Goal: Task Accomplishment & Management: Manage account settings

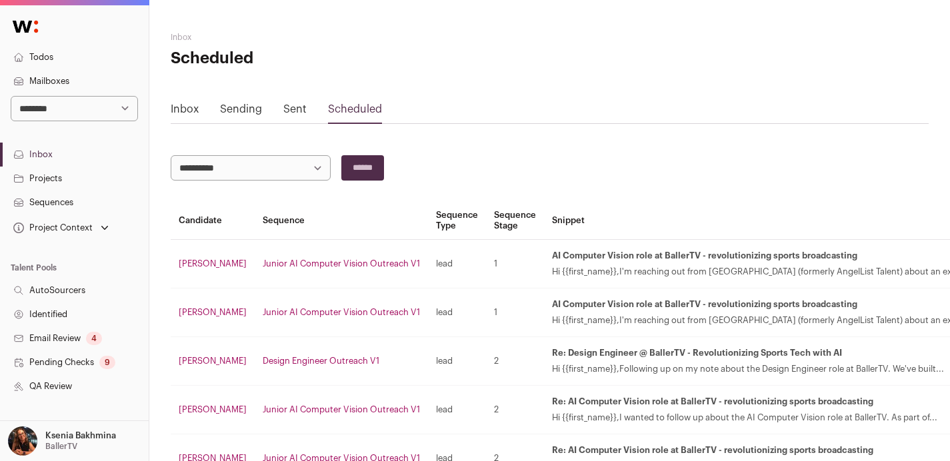
click at [41, 169] on link "Projects" at bounding box center [74, 179] width 149 height 24
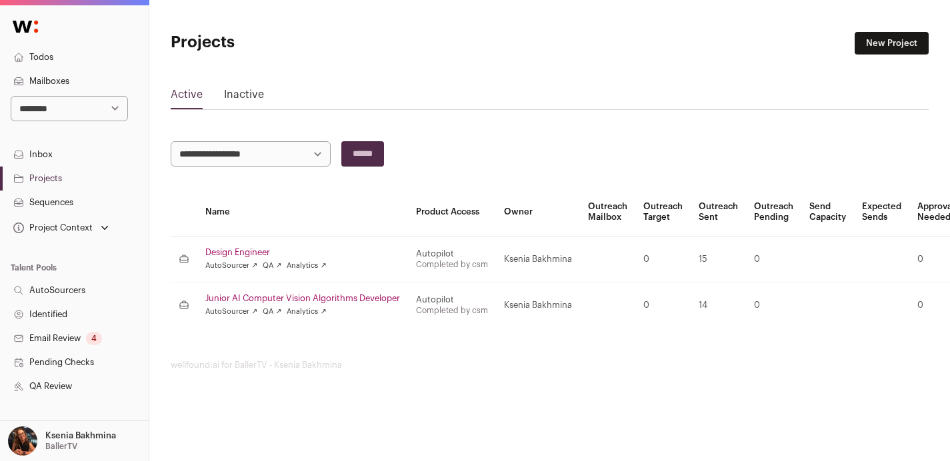
click at [43, 82] on link "Mailboxes" at bounding box center [74, 81] width 149 height 24
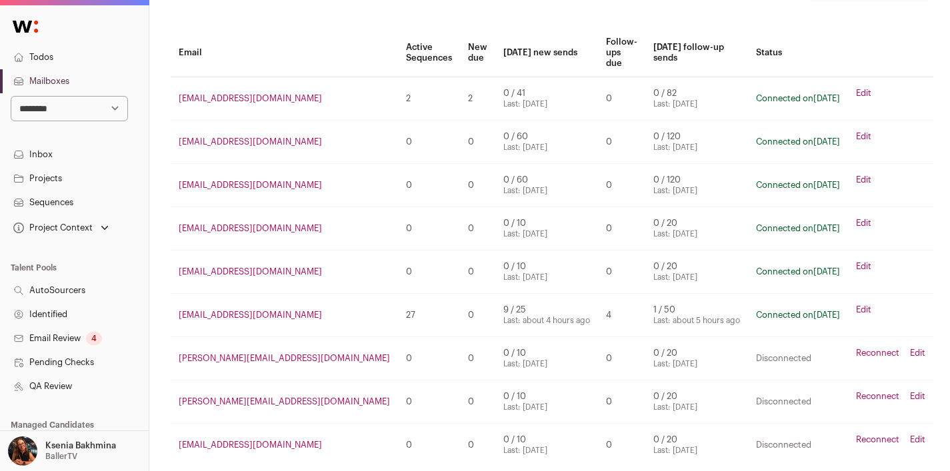
scroll to position [79, 0]
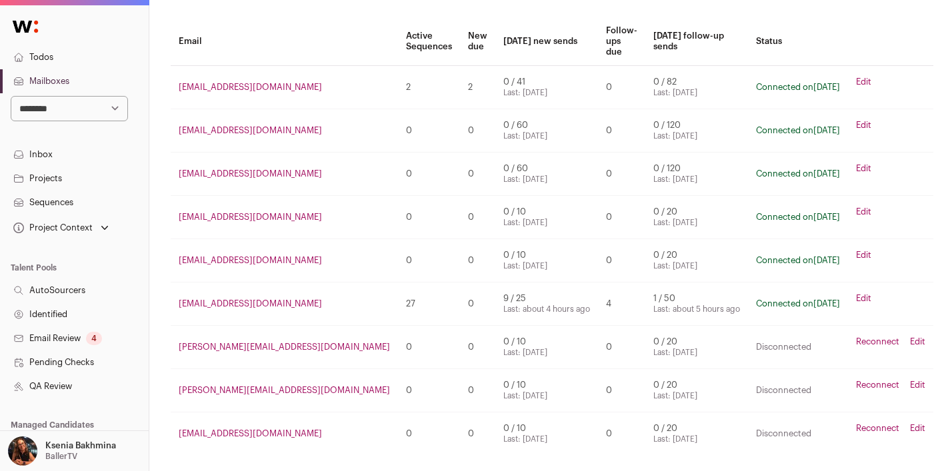
drag, startPoint x: 479, startPoint y: 287, endPoint x: 442, endPoint y: 280, distance: 37.9
click at [442, 283] on tr "[EMAIL_ADDRESS][DOMAIN_NAME] 27 0 9 / 25 Last: about 4 hours ago 4 1 / 50 Last:…" at bounding box center [552, 304] width 763 height 43
click at [495, 283] on td "9 / 25 Last: about 4 hours ago" at bounding box center [546, 304] width 103 height 43
drag, startPoint x: 451, startPoint y: 285, endPoint x: 493, endPoint y: 291, distance: 42.4
click at [495, 291] on td "9 / 25 Last: about 4 hours ago" at bounding box center [546, 304] width 103 height 43
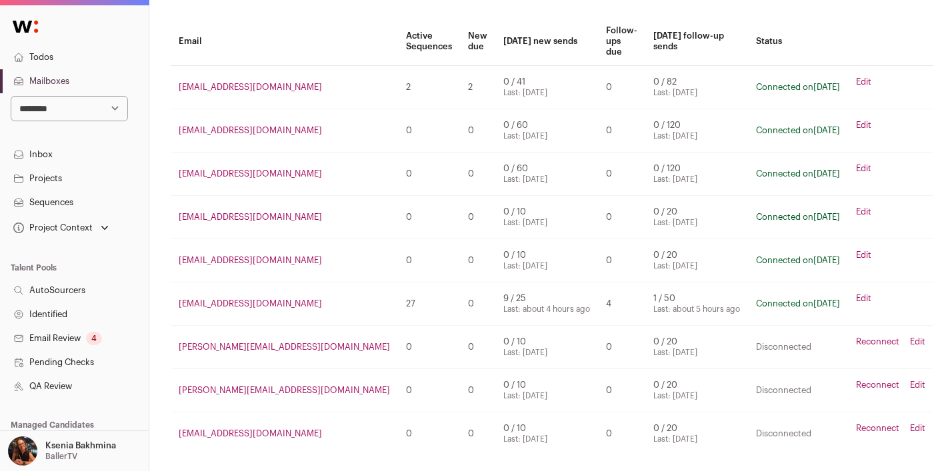
click at [495, 291] on td "9 / 25 Last: about 4 hours ago" at bounding box center [546, 304] width 103 height 43
drag, startPoint x: 491, startPoint y: 289, endPoint x: 439, endPoint y: 283, distance: 52.4
click at [439, 283] on tr "[EMAIL_ADDRESS][DOMAIN_NAME] 27 0 9 / 25 Last: about 4 hours ago 4 1 / 50 Last:…" at bounding box center [552, 304] width 763 height 43
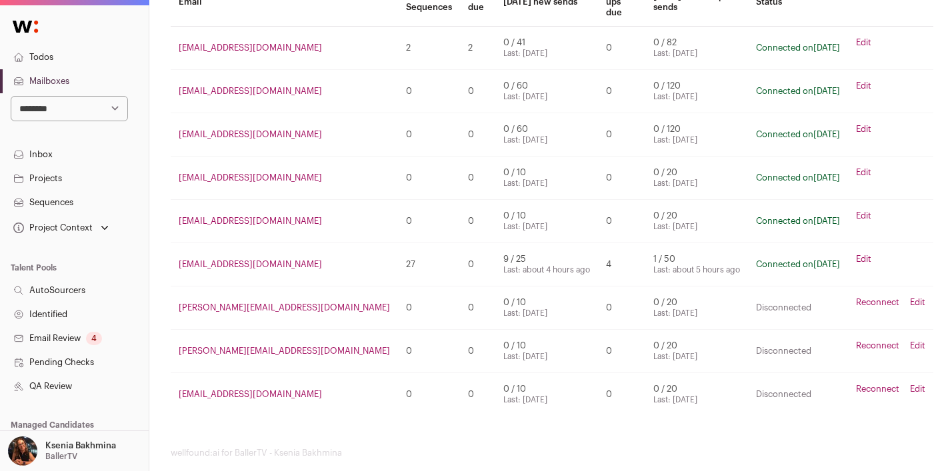
scroll to position [127, 0]
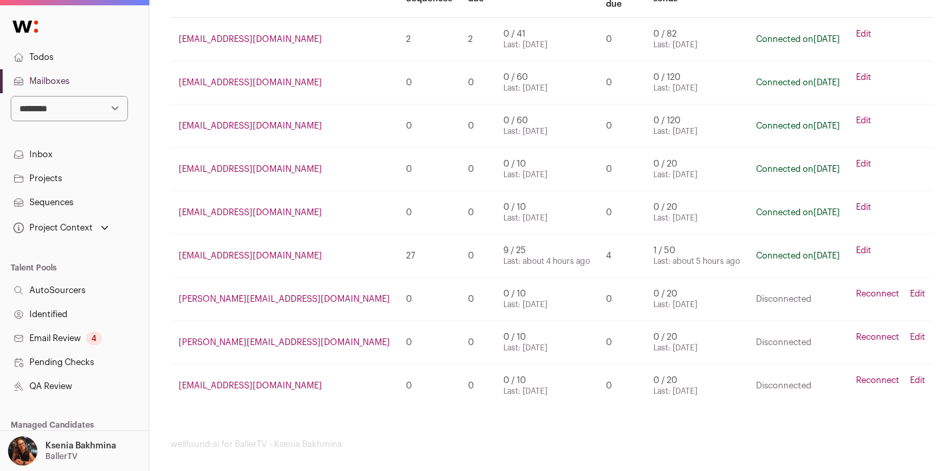
click at [66, 339] on link "Email Review 4" at bounding box center [74, 339] width 149 height 24
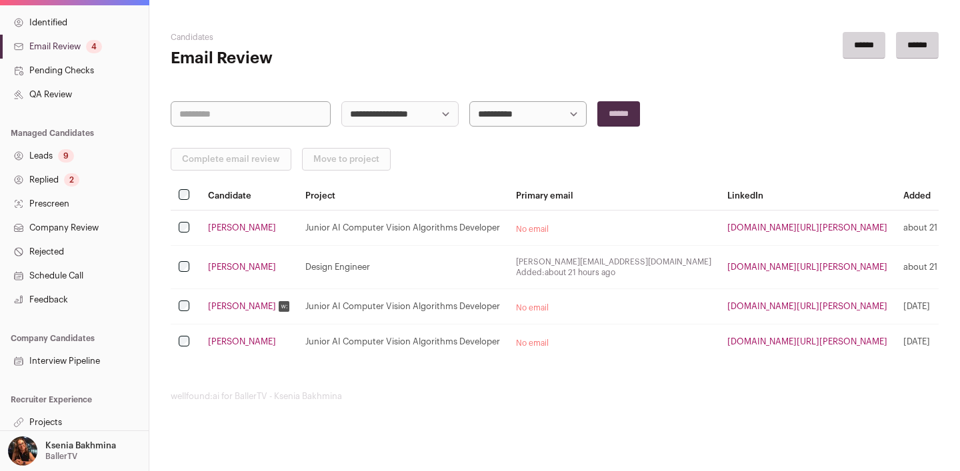
scroll to position [296, 0]
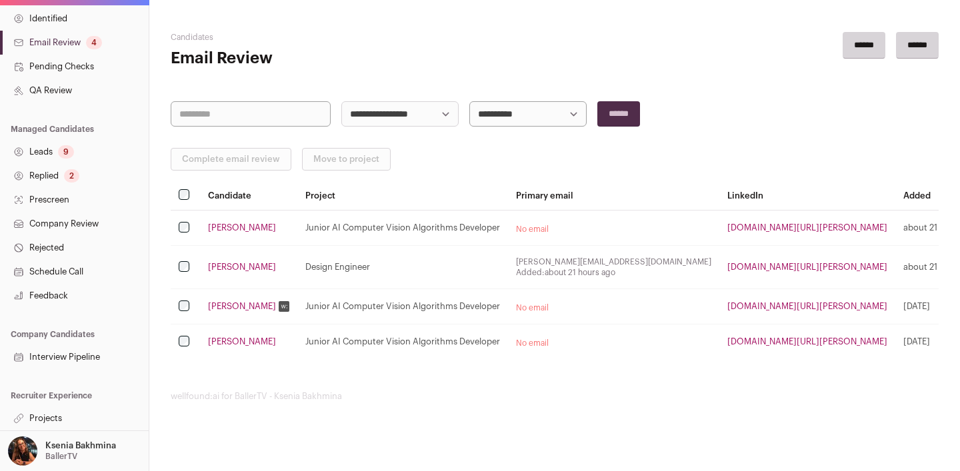
click at [70, 175] on div "2" at bounding box center [71, 175] width 15 height 13
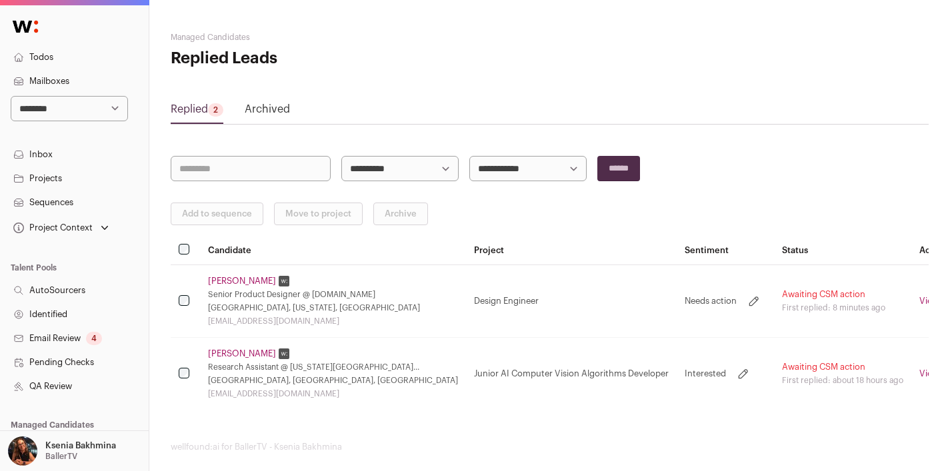
click at [261, 281] on link "[PERSON_NAME]" at bounding box center [242, 281] width 68 height 11
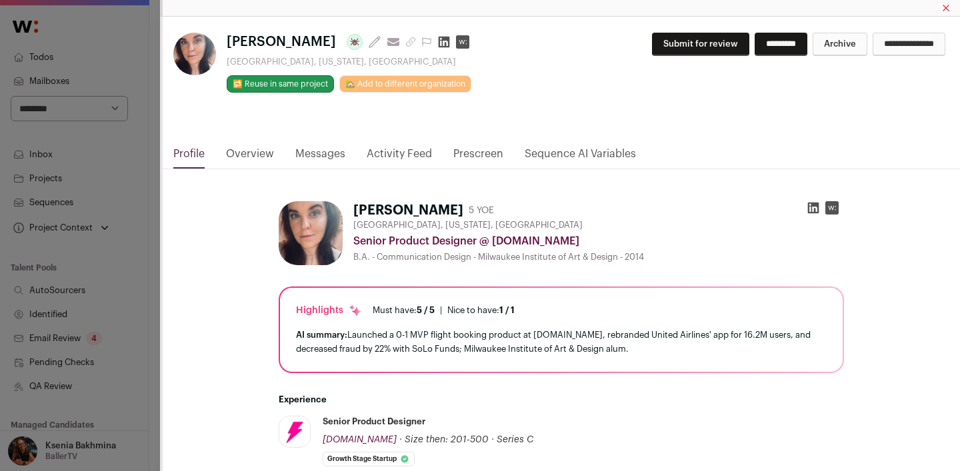
click at [313, 151] on link "Messages" at bounding box center [320, 157] width 50 height 23
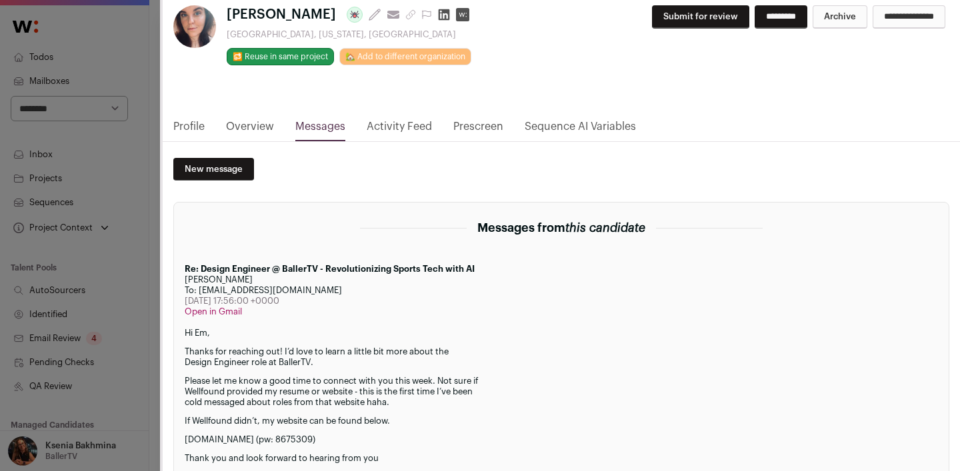
scroll to position [97, 0]
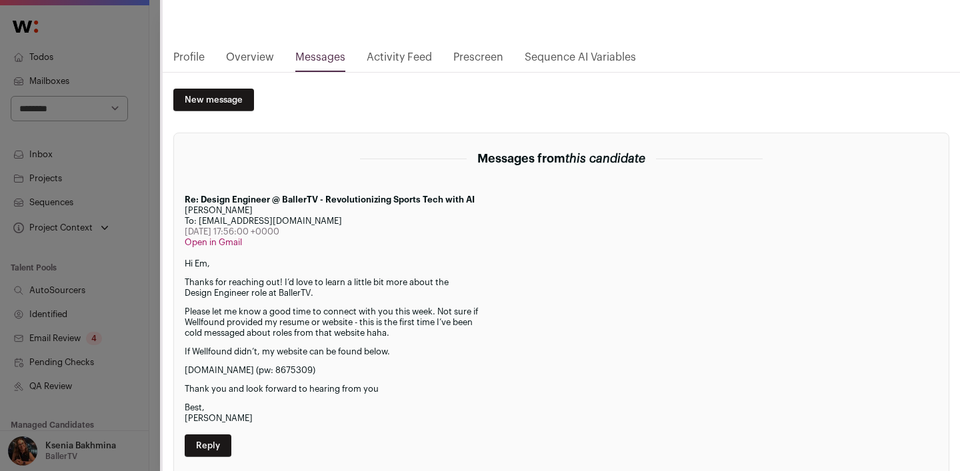
click at [120, 326] on div "[PERSON_NAME] Last update: [DATE] View most recent conversation in Front [GEOGR…" at bounding box center [480, 235] width 960 height 471
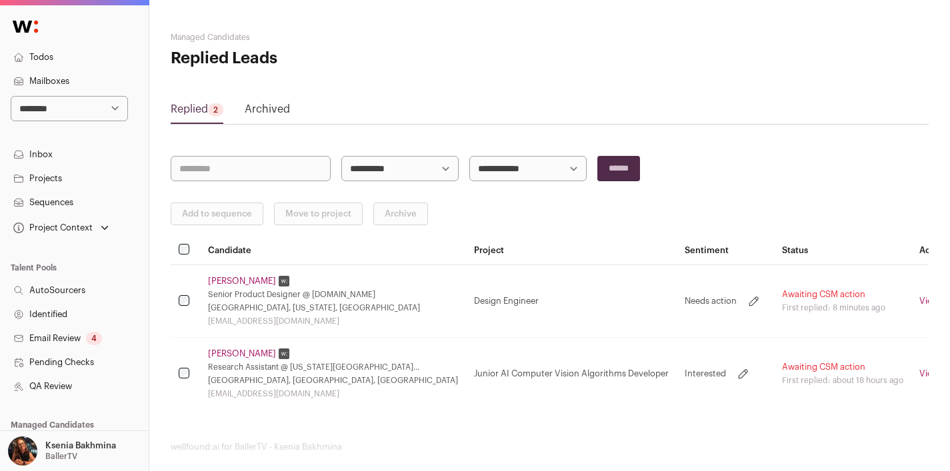
click at [241, 356] on link "[PERSON_NAME]" at bounding box center [242, 354] width 68 height 11
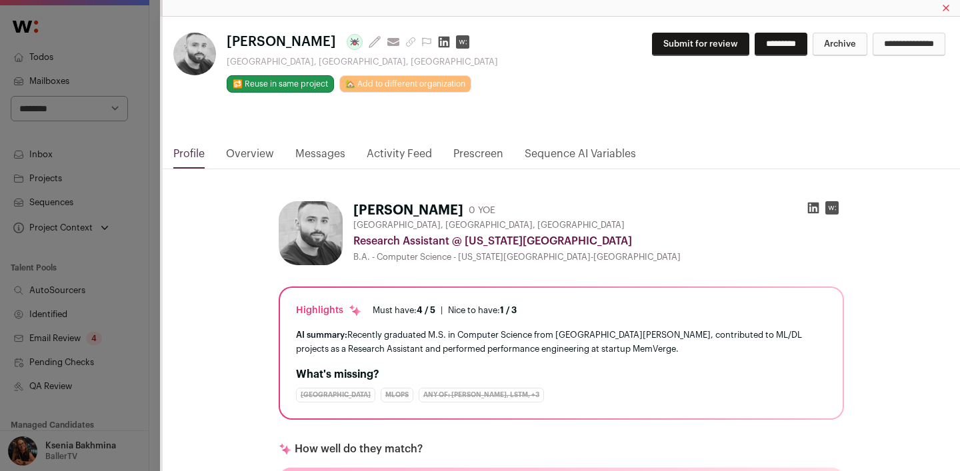
click at [317, 157] on link "Messages" at bounding box center [320, 157] width 50 height 23
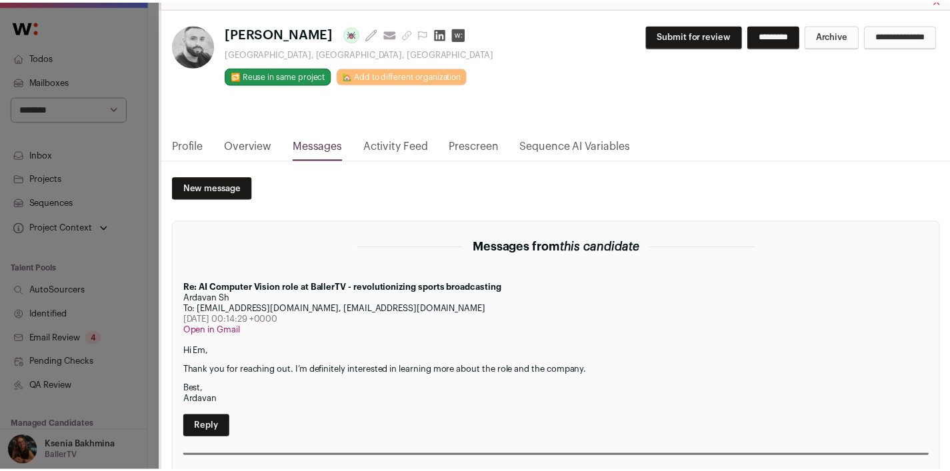
scroll to position [0, 0]
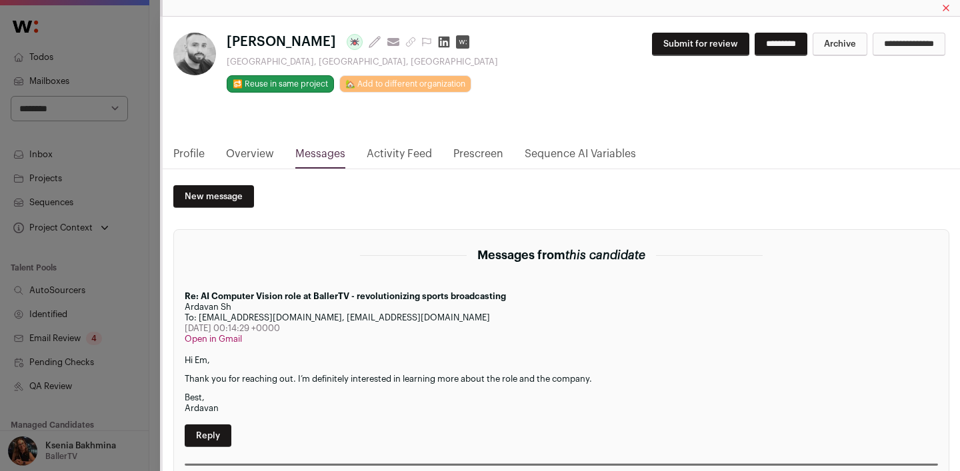
click at [194, 154] on link "Profile" at bounding box center [188, 157] width 31 height 23
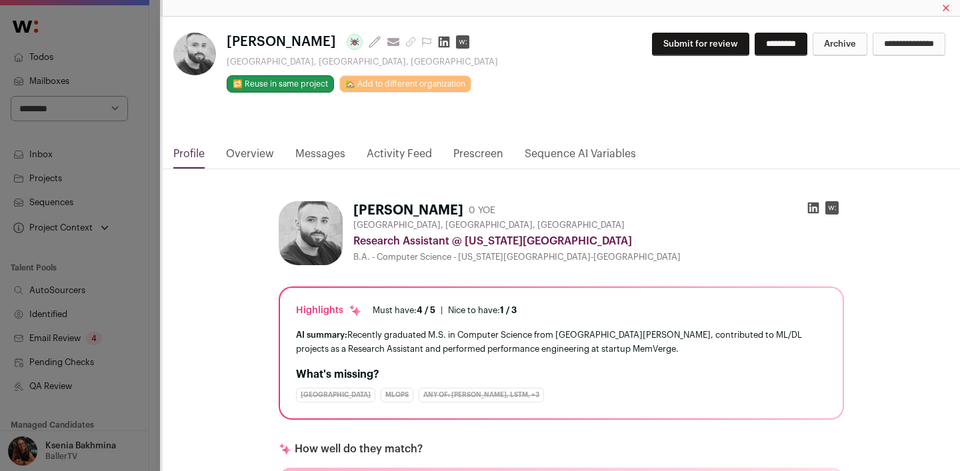
click at [807, 205] on icon "Close modal via background" at bounding box center [813, 207] width 13 height 13
click at [146, 192] on div "[PERSON_NAME] Last update: 19 hours ago View most recent conversation in Front …" at bounding box center [480, 235] width 960 height 471
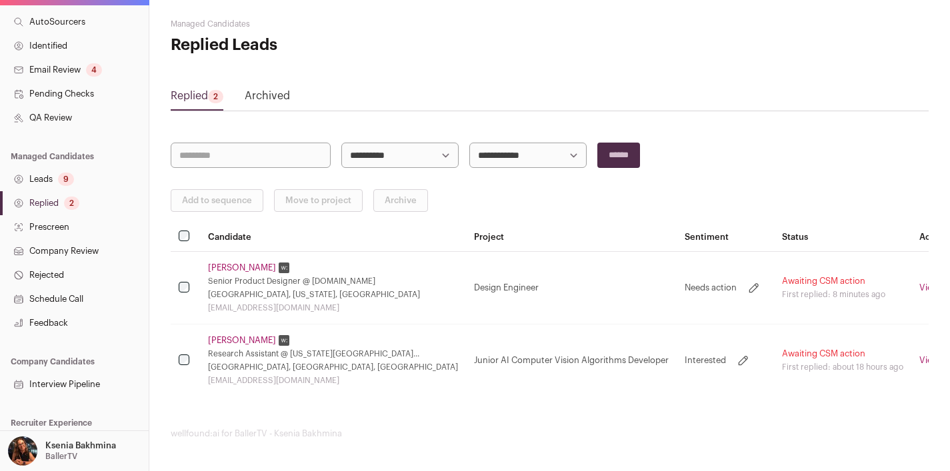
scroll to position [296, 0]
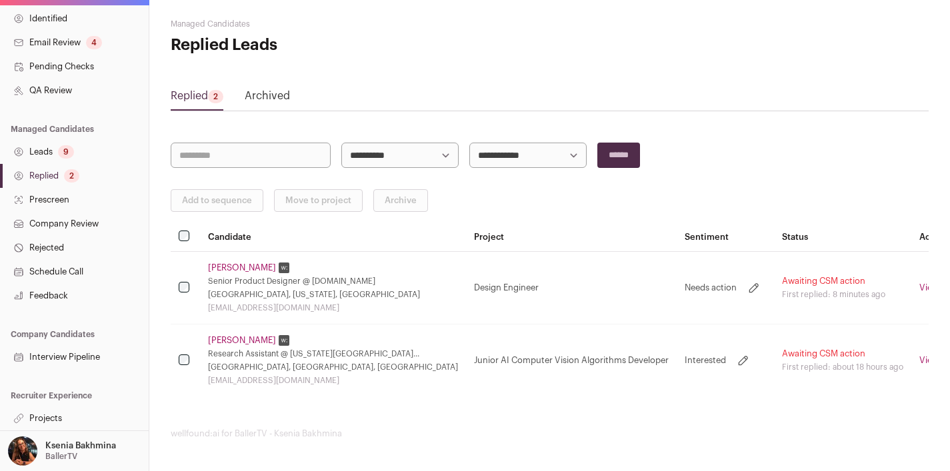
click at [57, 179] on link "Replied 2" at bounding box center [74, 176] width 149 height 24
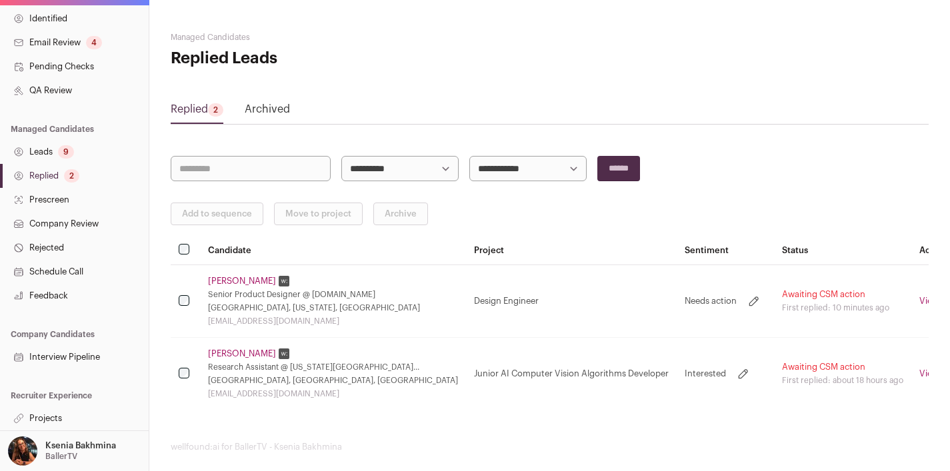
click at [41, 413] on link "Projects" at bounding box center [74, 419] width 149 height 24
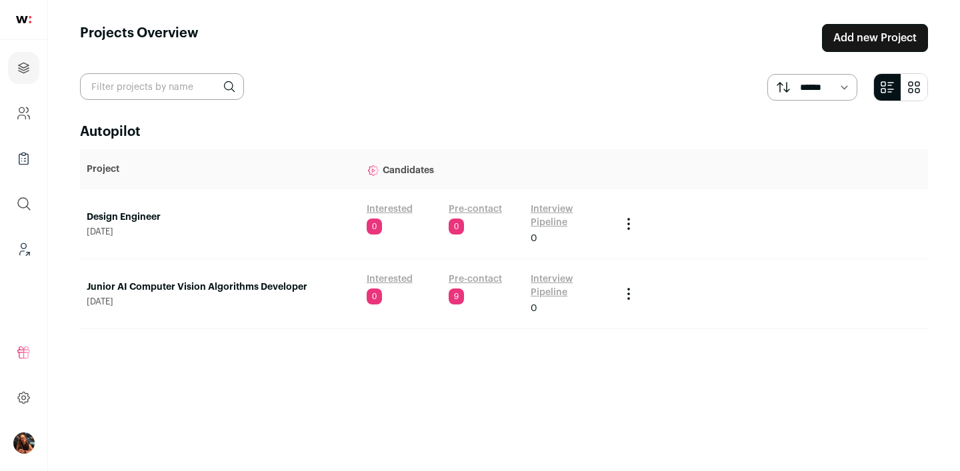
click at [58, 421] on main "Projects Overview Add new Project ****** ******* Autopilot Project Candidates D…" at bounding box center [504, 235] width 912 height 471
click at [135, 220] on link "Design Engineer" at bounding box center [220, 217] width 267 height 13
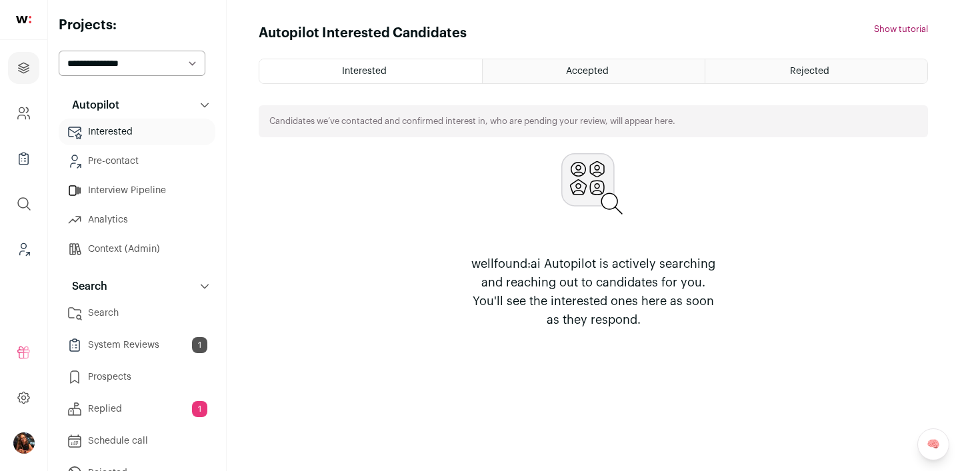
click at [96, 311] on link "Search" at bounding box center [137, 313] width 157 height 27
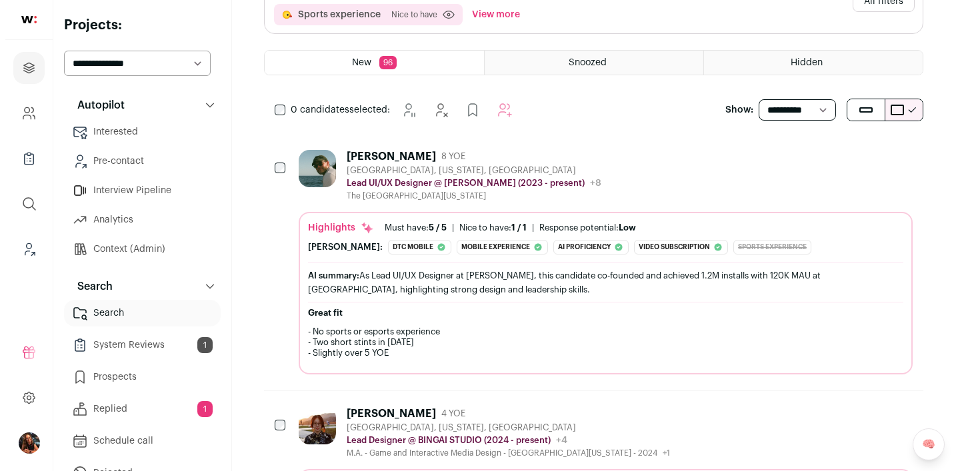
scroll to position [267, 0]
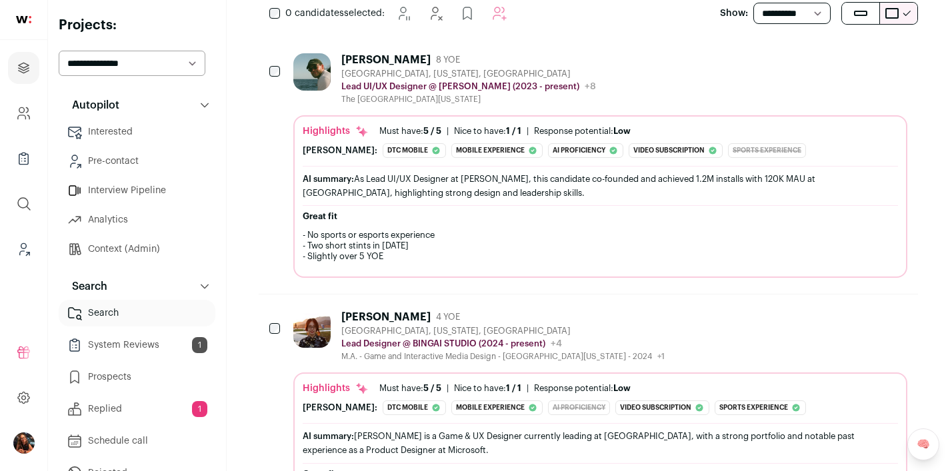
click at [395, 59] on div "[PERSON_NAME]" at bounding box center [385, 59] width 89 height 13
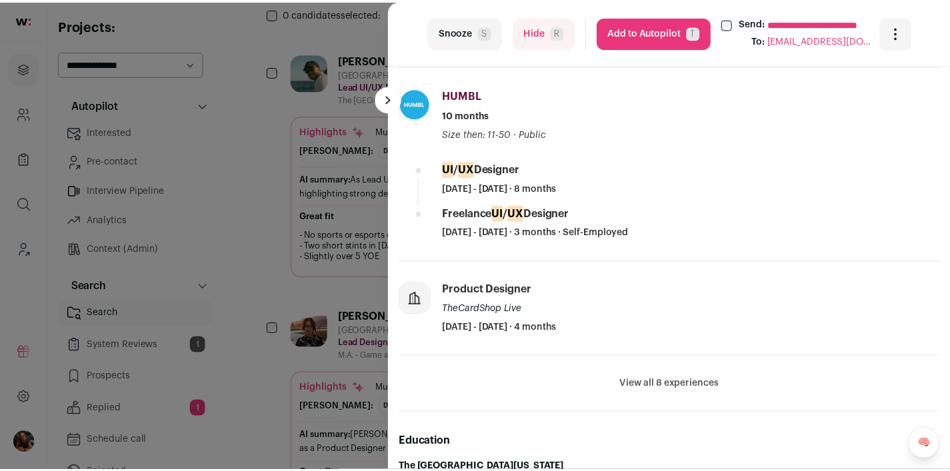
scroll to position [534, 0]
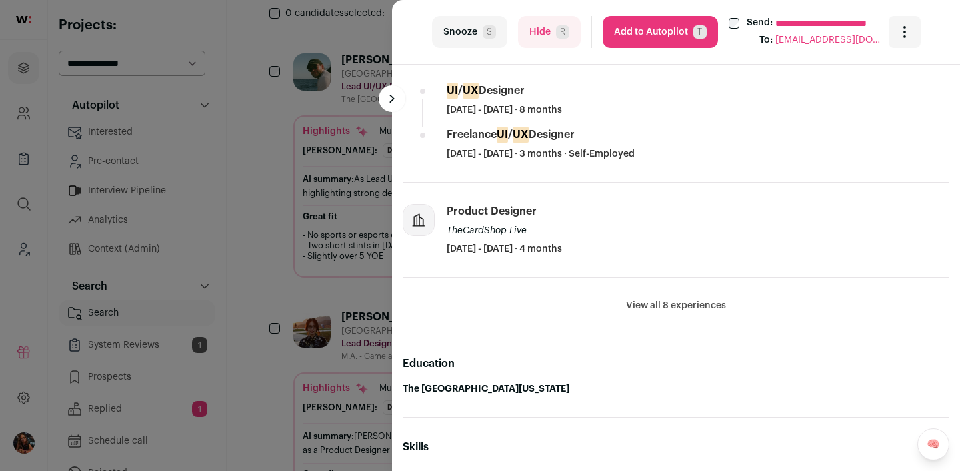
click at [330, 218] on div "**********" at bounding box center [480, 235] width 960 height 471
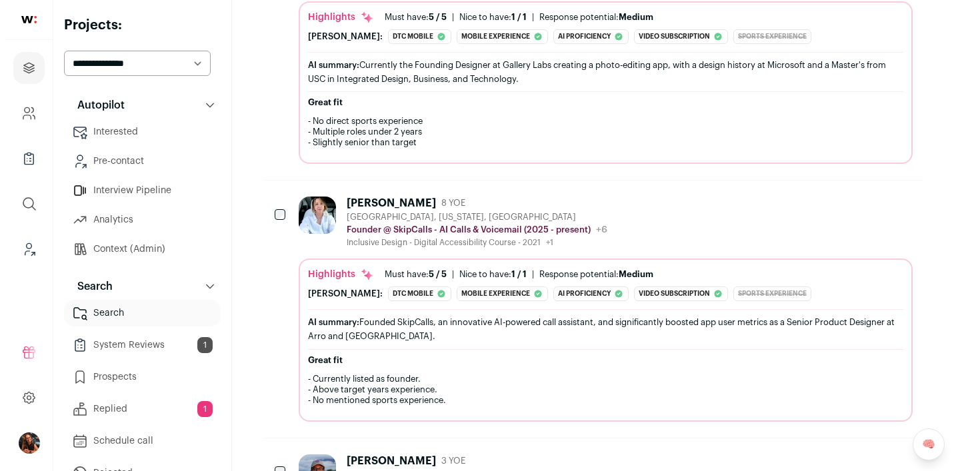
scroll to position [1600, 0]
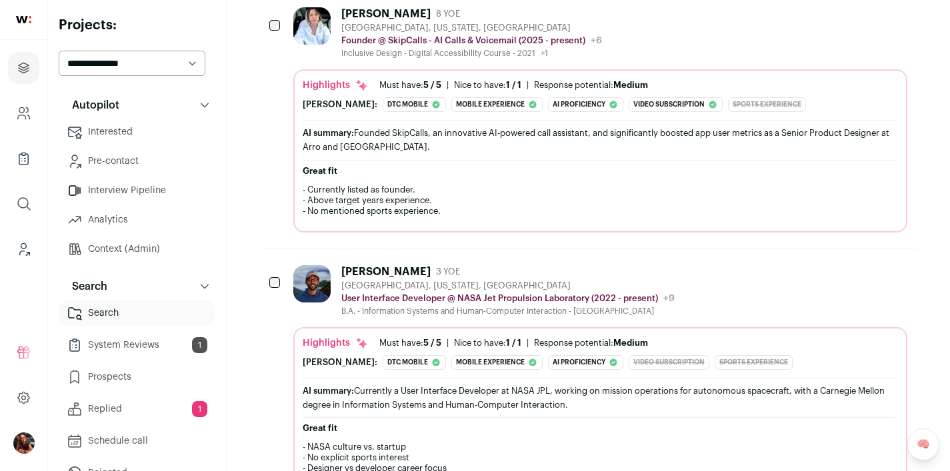
click at [383, 10] on div "[PERSON_NAME]" at bounding box center [385, 13] width 89 height 13
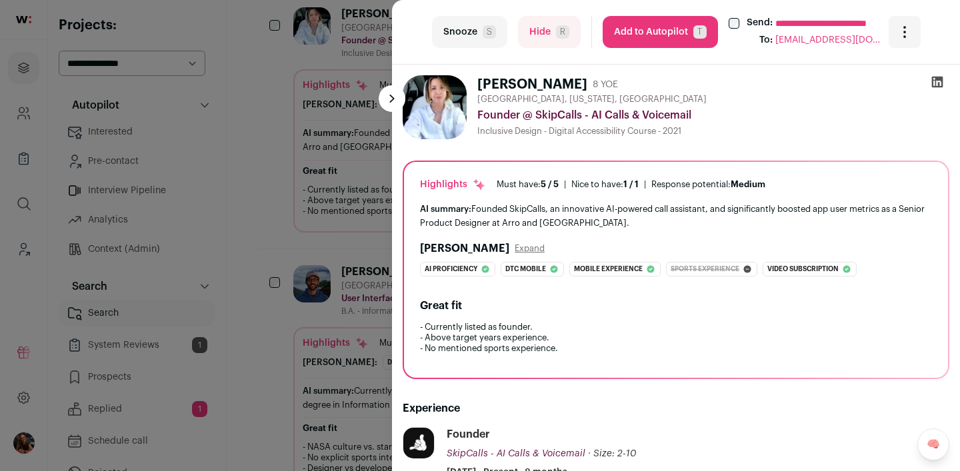
scroll to position [432, 0]
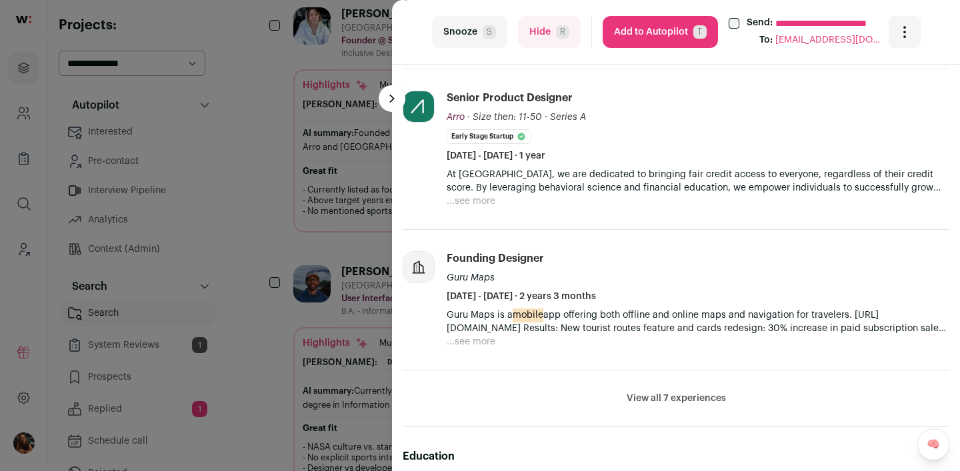
click at [629, 407] on li "View all 7 experiences View less" at bounding box center [676, 399] width 547 height 57
click at [632, 401] on button "View all 7 experiences" at bounding box center [676, 398] width 99 height 13
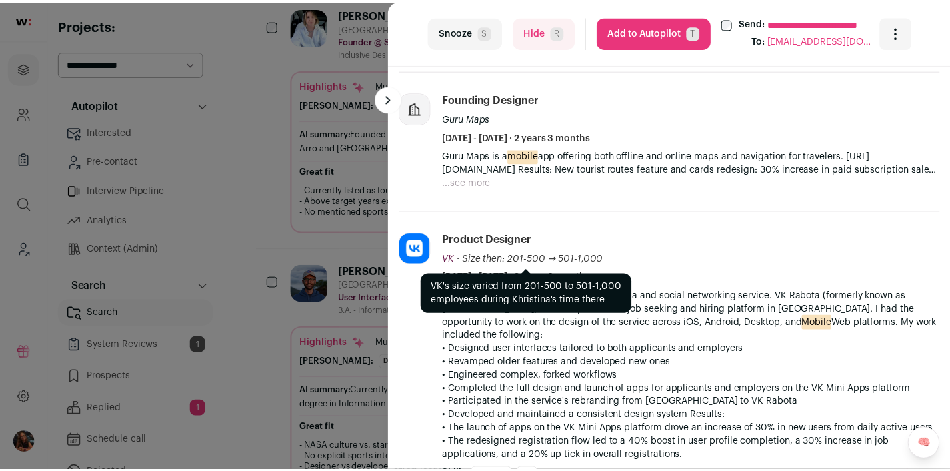
scroll to position [800, 0]
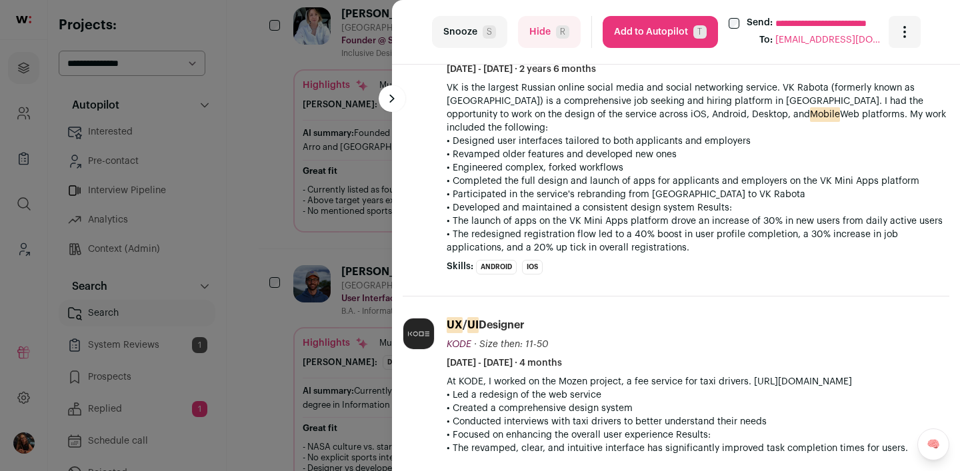
click at [327, 238] on div "**********" at bounding box center [480, 235] width 960 height 471
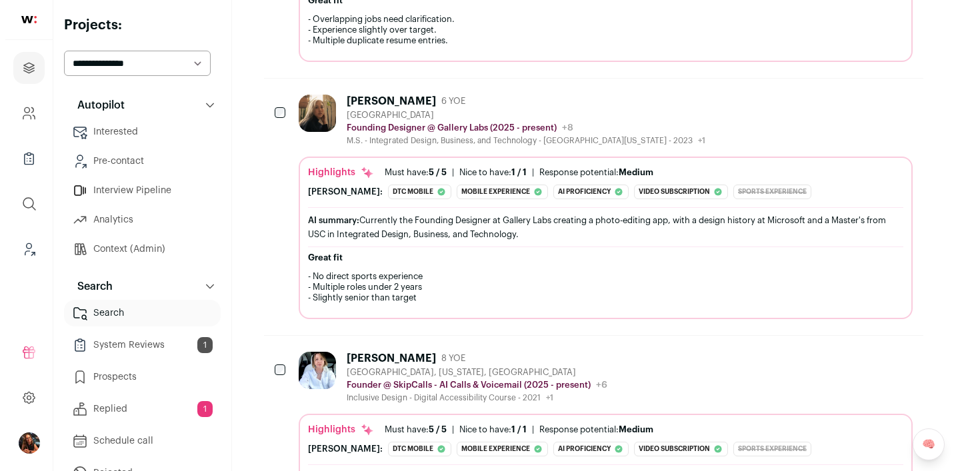
scroll to position [0, 0]
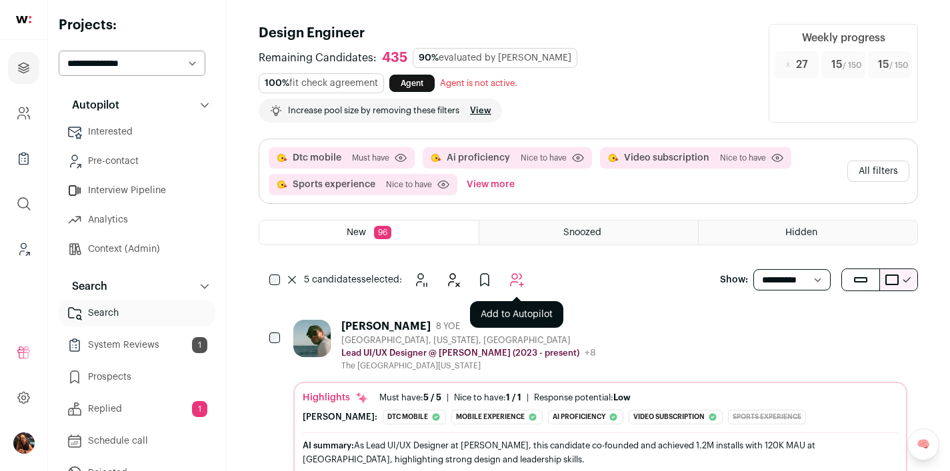
click at [517, 277] on icon "Add to Autopilot" at bounding box center [517, 280] width 13 height 13
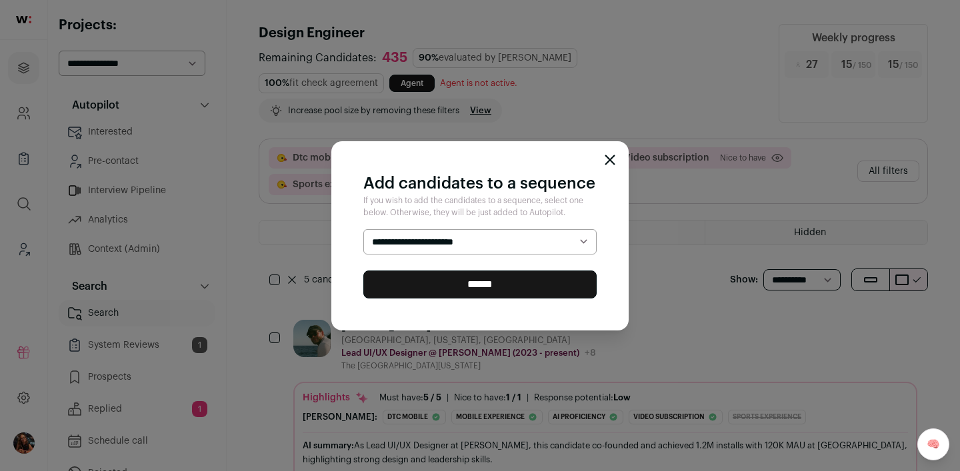
select select "*****"
click at [479, 277] on input "******" at bounding box center [479, 285] width 233 height 28
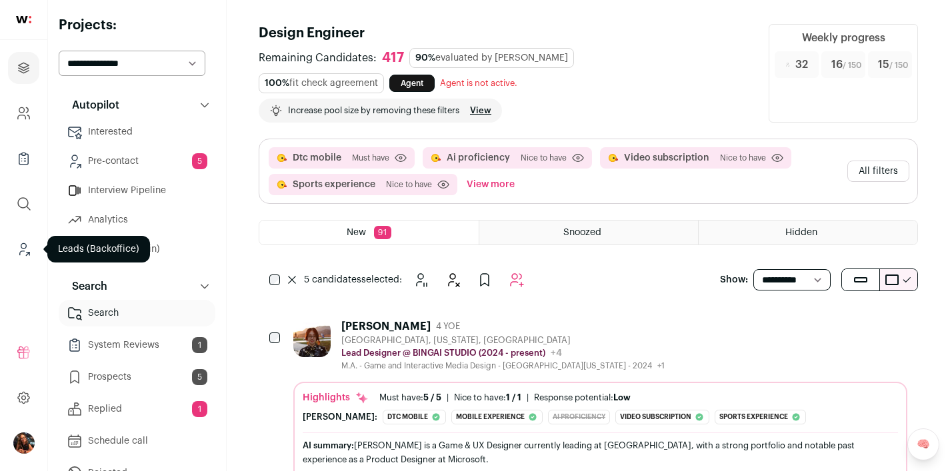
click at [19, 246] on icon "Leads (Backoffice)" at bounding box center [23, 249] width 15 height 16
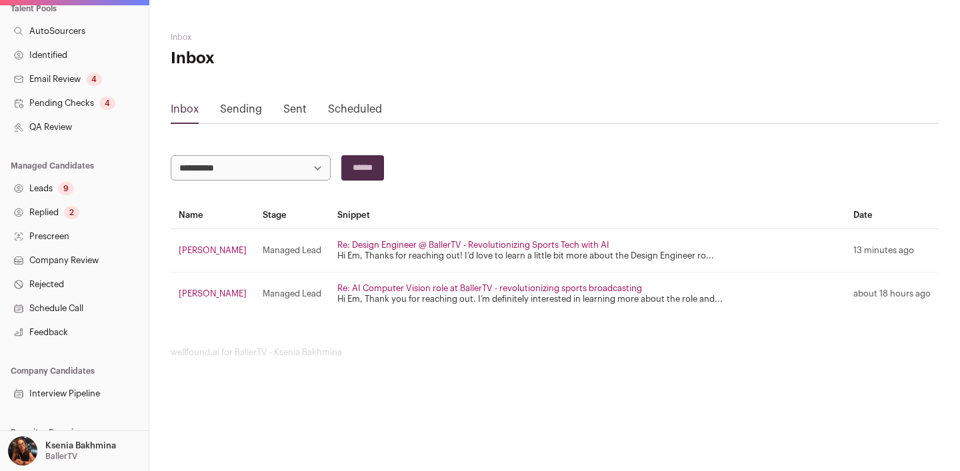
scroll to position [296, 0]
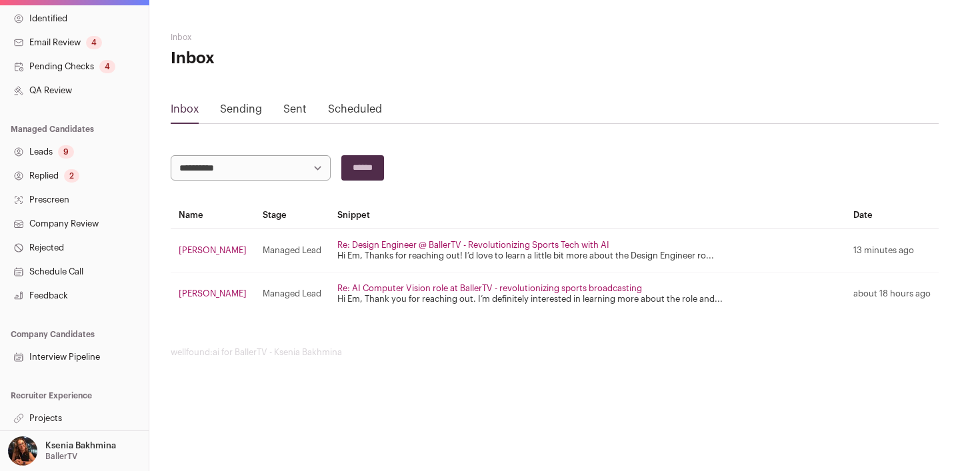
click at [62, 417] on link "Projects" at bounding box center [74, 419] width 149 height 24
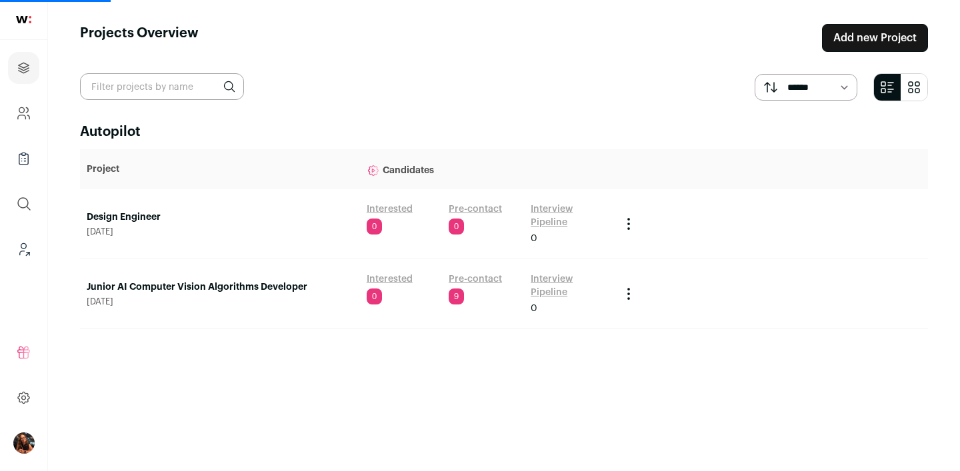
click at [161, 283] on link "Junior AI Computer Vision Algorithms Developer" at bounding box center [220, 287] width 267 height 13
click at [180, 291] on link "Junior AI Computer Vision Algorithms Developer" at bounding box center [220, 287] width 267 height 13
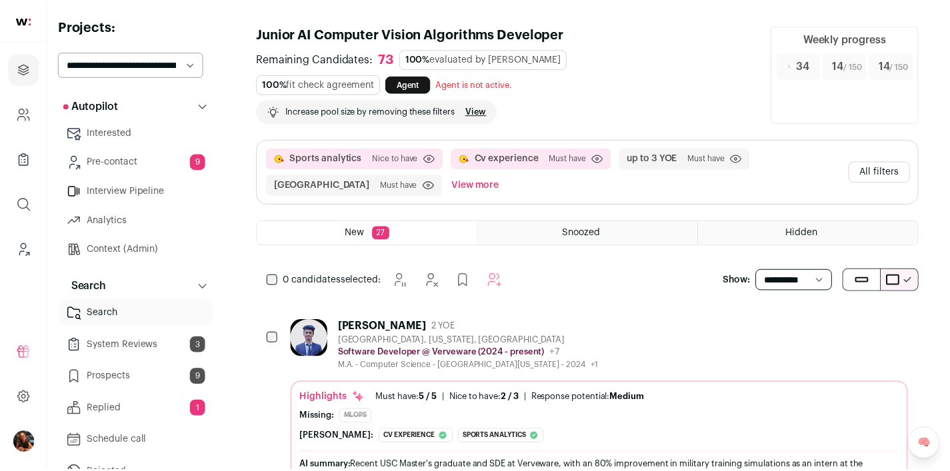
scroll to position [277, 0]
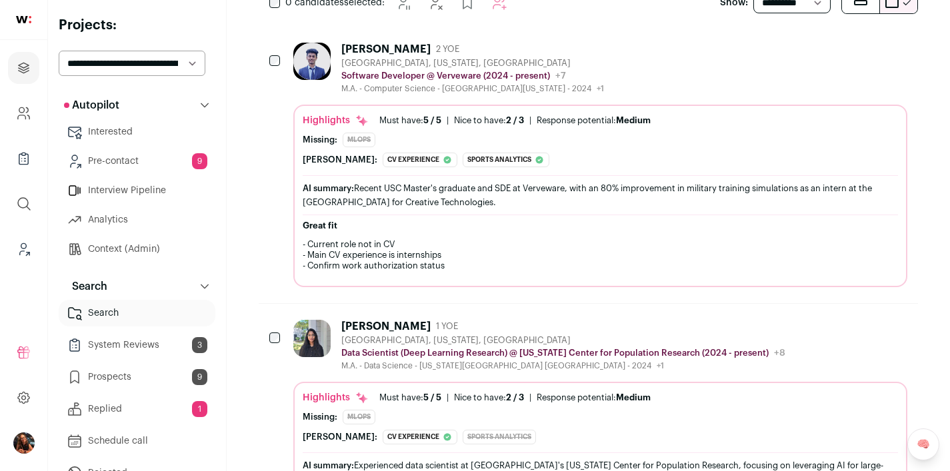
click at [269, 67] on div "[PERSON_NAME] 2 YOE [GEOGRAPHIC_DATA], [US_STATE], [GEOGRAPHIC_DATA] Software D…" at bounding box center [589, 165] width 660 height 277
click at [447, 2] on icon "Hide" at bounding box center [447, 3] width 16 height 16
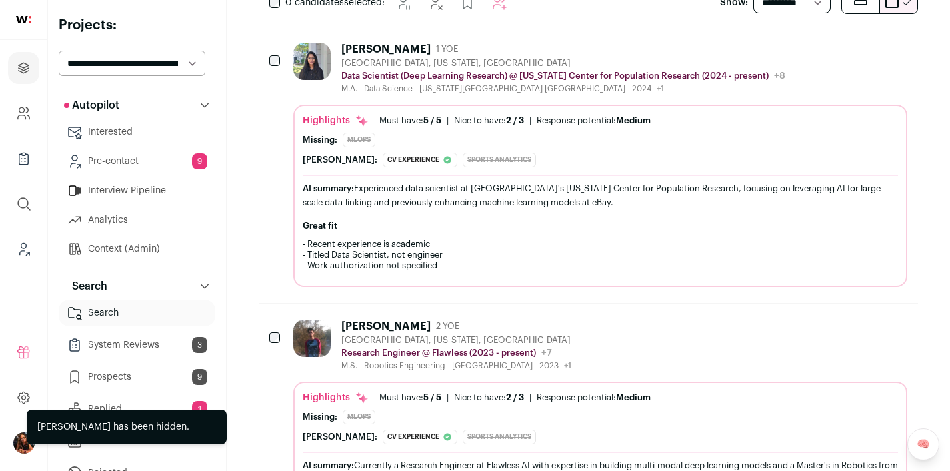
click at [280, 55] on div at bounding box center [275, 61] width 13 height 37
click at [281, 56] on div at bounding box center [275, 61] width 13 height 37
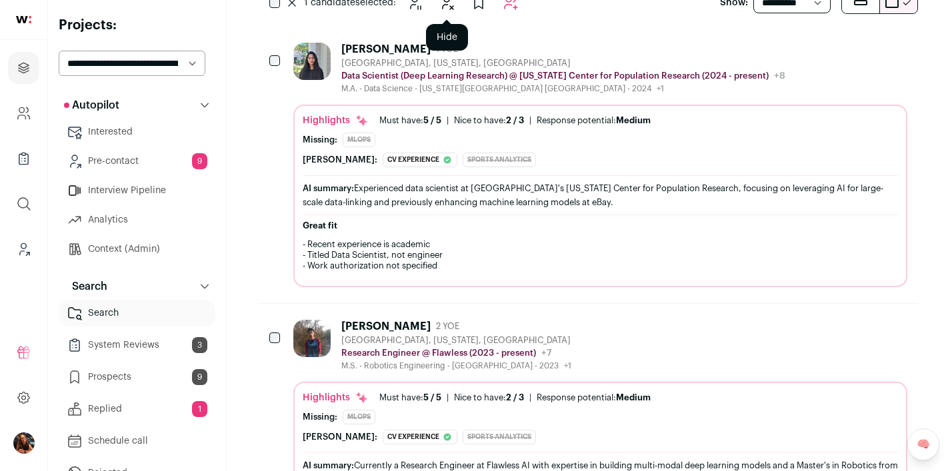
click at [453, 5] on icon "Hide" at bounding box center [448, 3] width 11 height 13
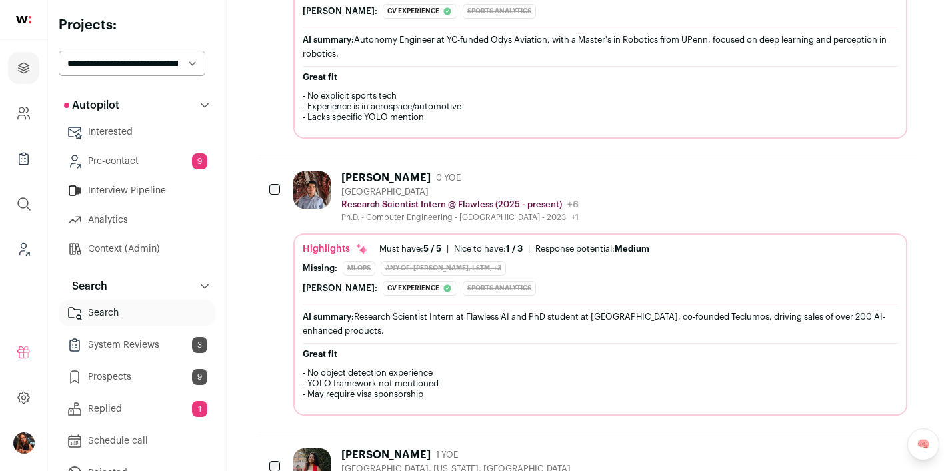
scroll to position [1260, 0]
click at [273, 179] on div at bounding box center [275, 188] width 13 height 37
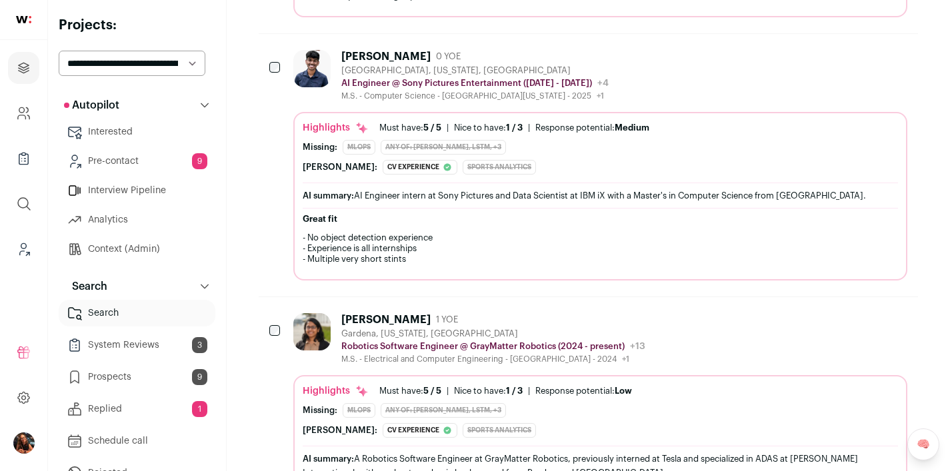
scroll to position [1939, 0]
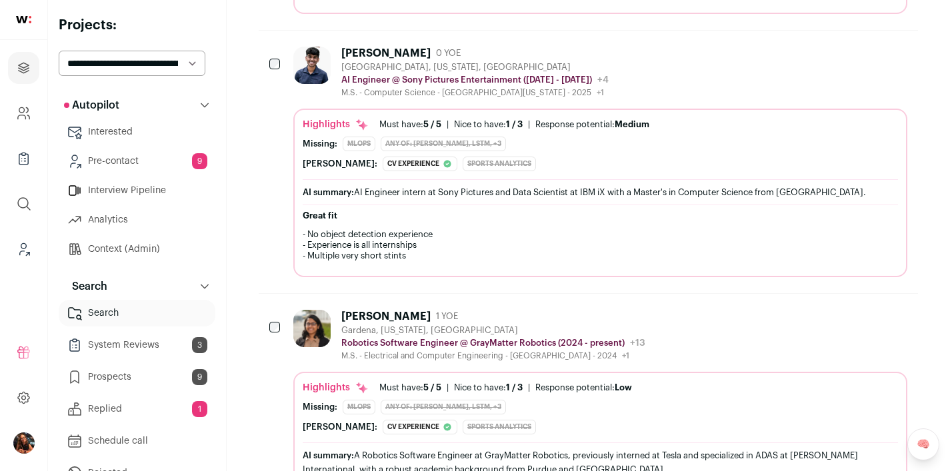
click at [281, 62] on div at bounding box center [275, 65] width 13 height 37
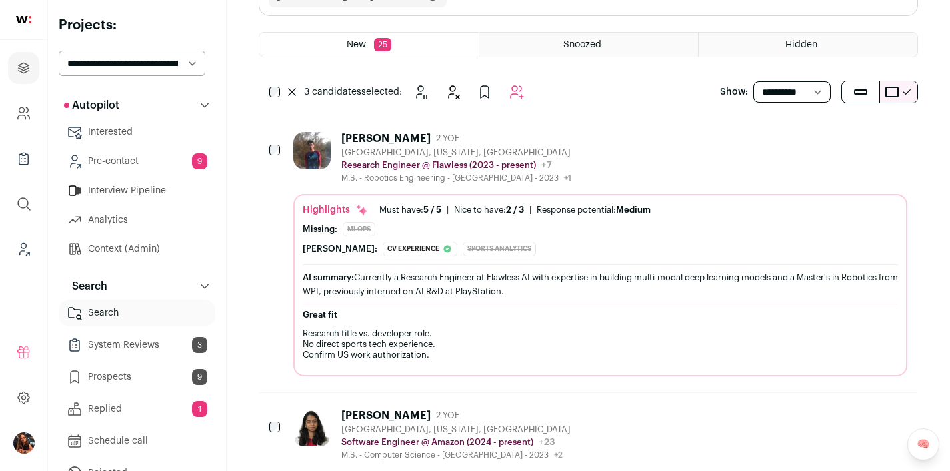
scroll to position [0, 0]
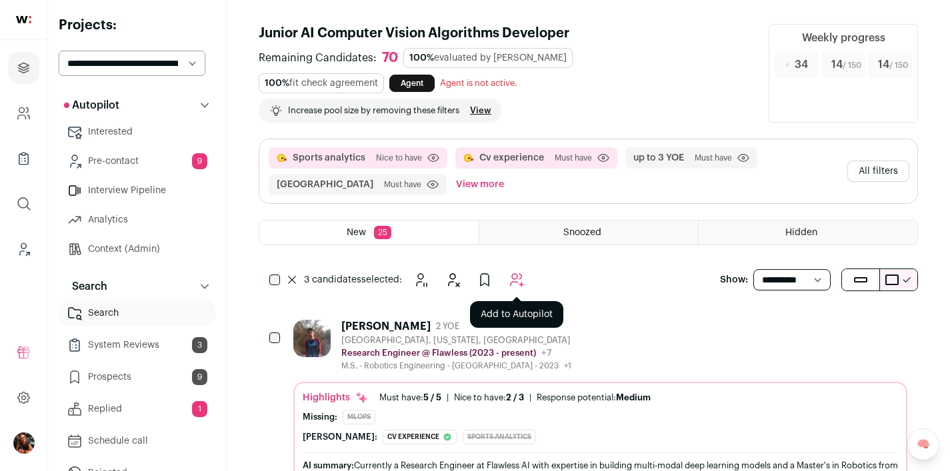
click at [513, 278] on icon "Add to Autopilot" at bounding box center [517, 280] width 13 height 13
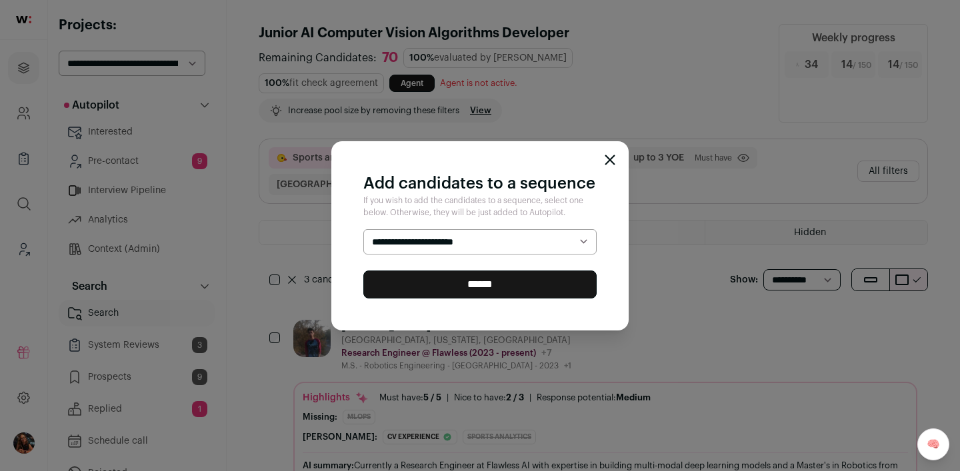
select select "*****"
click at [467, 284] on input "******" at bounding box center [479, 285] width 233 height 28
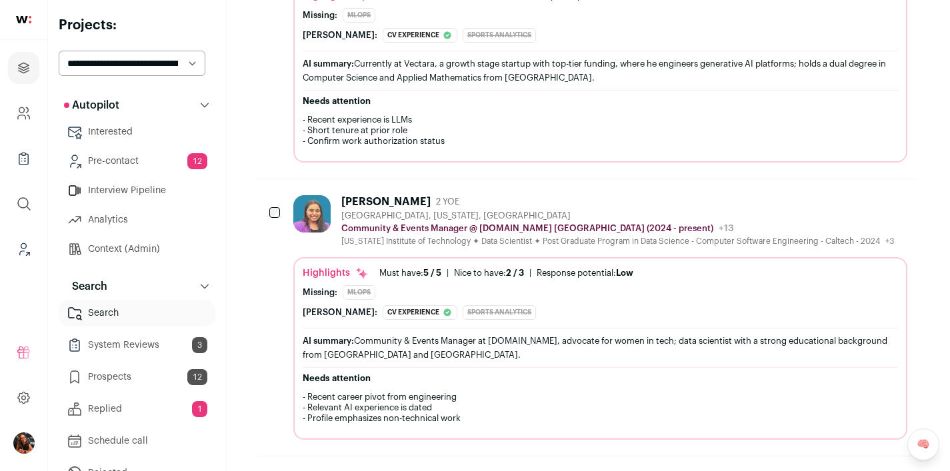
scroll to position [1839, 0]
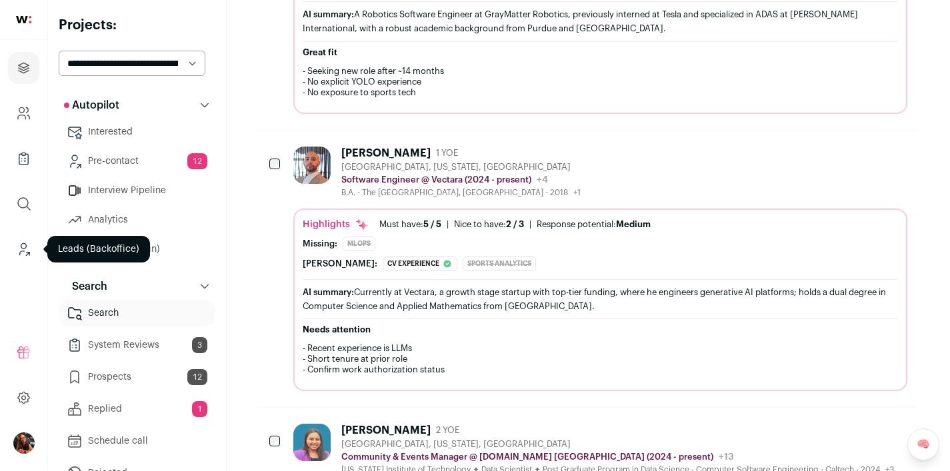
click at [16, 251] on icon "Leads (Backoffice)" at bounding box center [23, 249] width 15 height 16
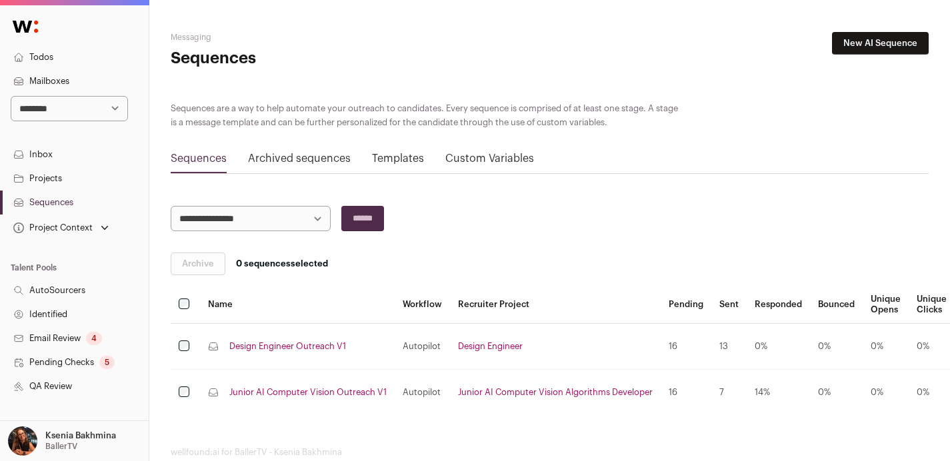
click at [42, 78] on link "Mailboxes" at bounding box center [74, 81] width 149 height 24
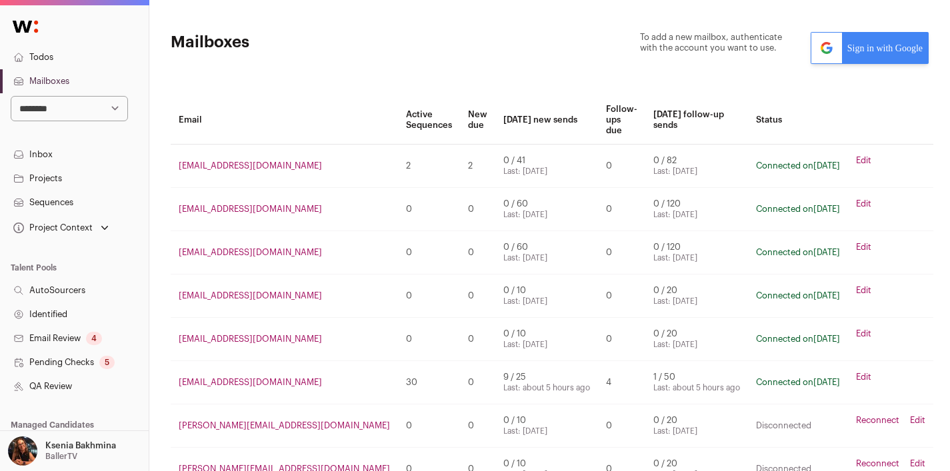
drag, startPoint x: 455, startPoint y: 368, endPoint x: 562, endPoint y: 380, distance: 108.0
click at [563, 380] on tr "[EMAIL_ADDRESS][DOMAIN_NAME] 30 0 9 / 25 Last: about 5 hours ago 4 1 / 50 Last:…" at bounding box center [552, 382] width 763 height 43
click at [598, 380] on td "4" at bounding box center [621, 382] width 47 height 43
drag, startPoint x: 559, startPoint y: 379, endPoint x: 432, endPoint y: 363, distance: 128.4
click at [432, 363] on tr "[EMAIL_ADDRESS][DOMAIN_NAME] 30 0 9 / 25 Last: about 5 hours ago 4 1 / 50 Last:…" at bounding box center [552, 382] width 763 height 43
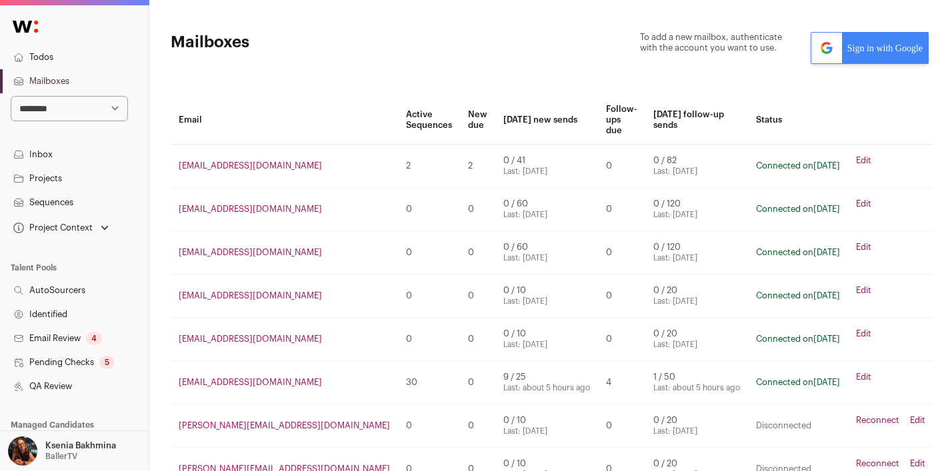
click at [460, 363] on td "0" at bounding box center [477, 382] width 35 height 43
drag, startPoint x: 447, startPoint y: 363, endPoint x: 533, endPoint y: 381, distance: 87.9
click at [533, 381] on td "9 / 25 Last: about 5 hours ago" at bounding box center [546, 382] width 103 height 43
click at [533, 383] on div "Last: about 5 hours ago" at bounding box center [546, 388] width 87 height 11
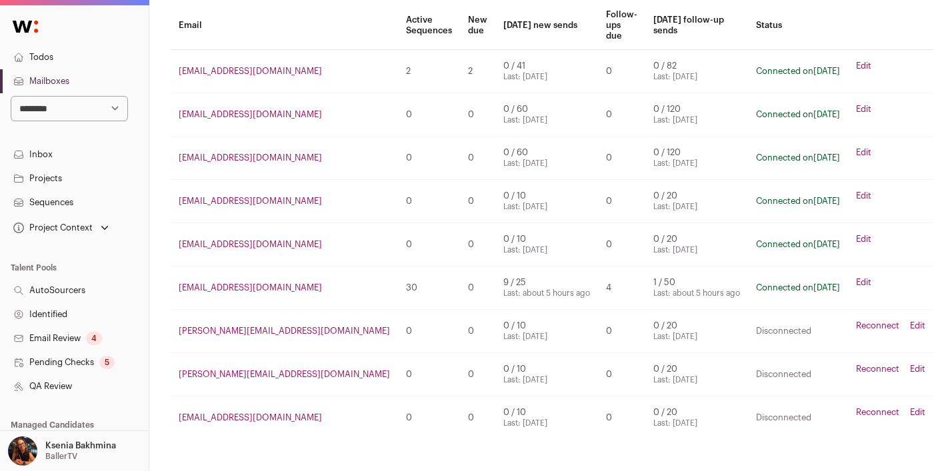
scroll to position [296, 0]
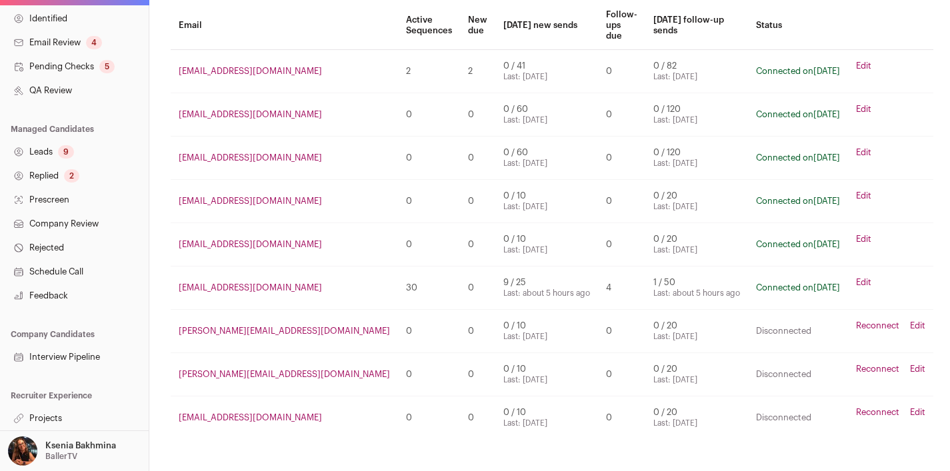
click at [55, 413] on link "Projects" at bounding box center [74, 419] width 149 height 24
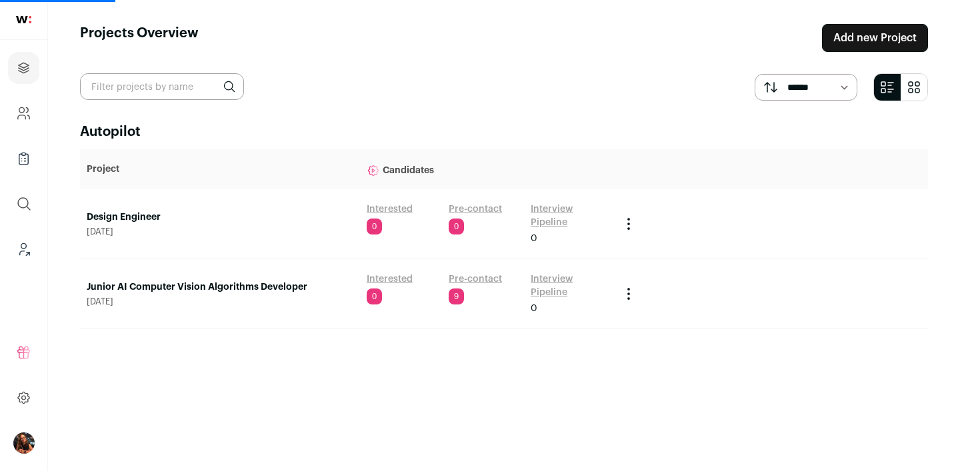
click at [142, 297] on span "[DATE]" at bounding box center [220, 302] width 267 height 11
click at [144, 292] on link "Junior AI Computer Vision Algorithms Developer" at bounding box center [220, 287] width 267 height 13
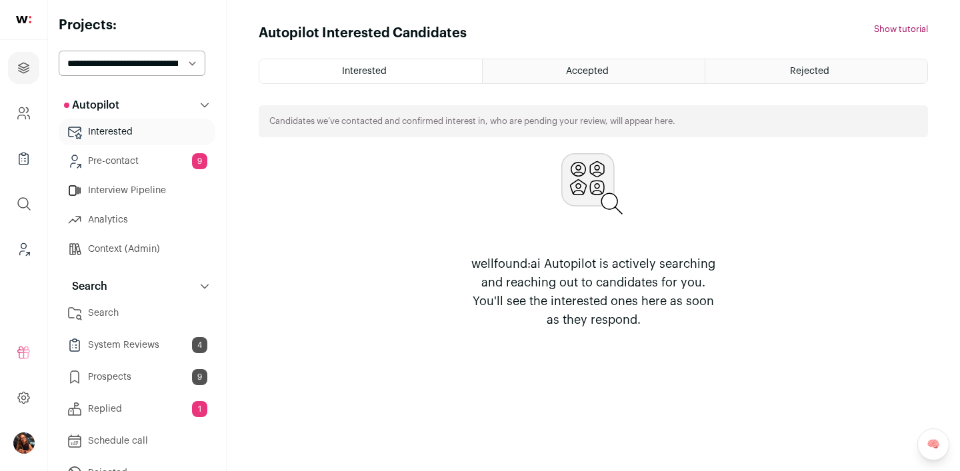
click at [108, 316] on link "Search" at bounding box center [137, 313] width 157 height 27
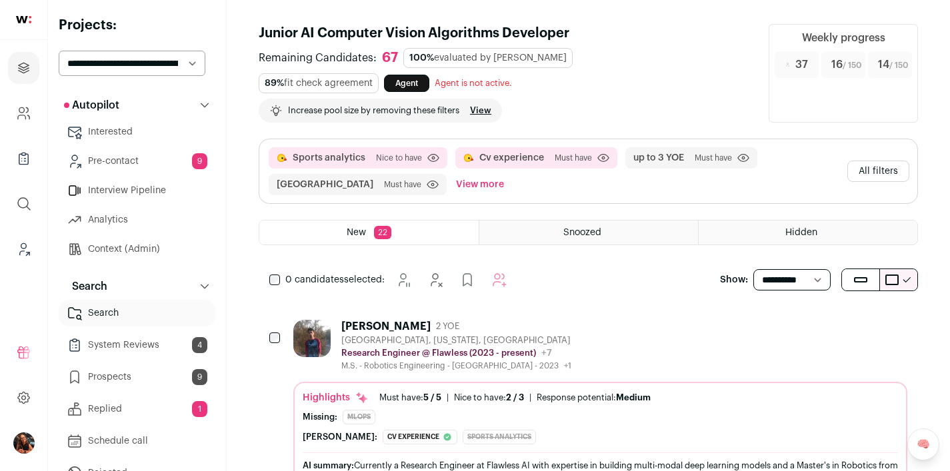
click at [379, 328] on div "[PERSON_NAME]" at bounding box center [385, 326] width 89 height 13
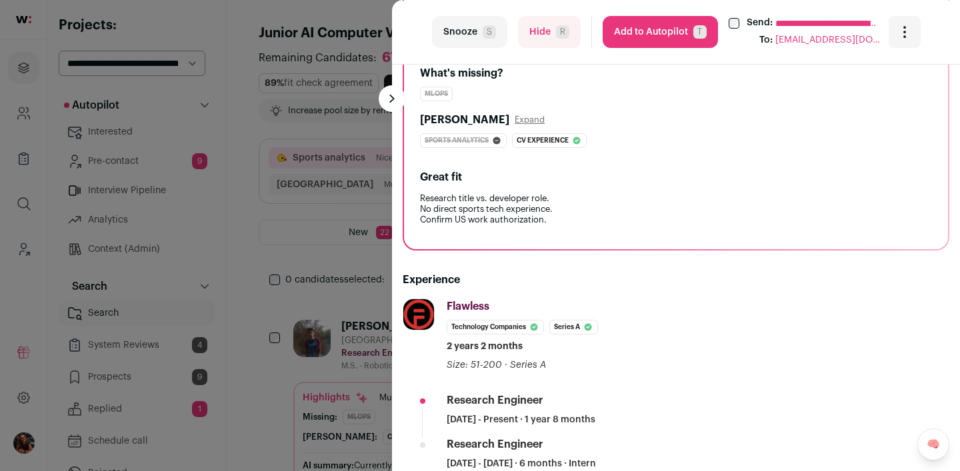
scroll to position [393, 0]
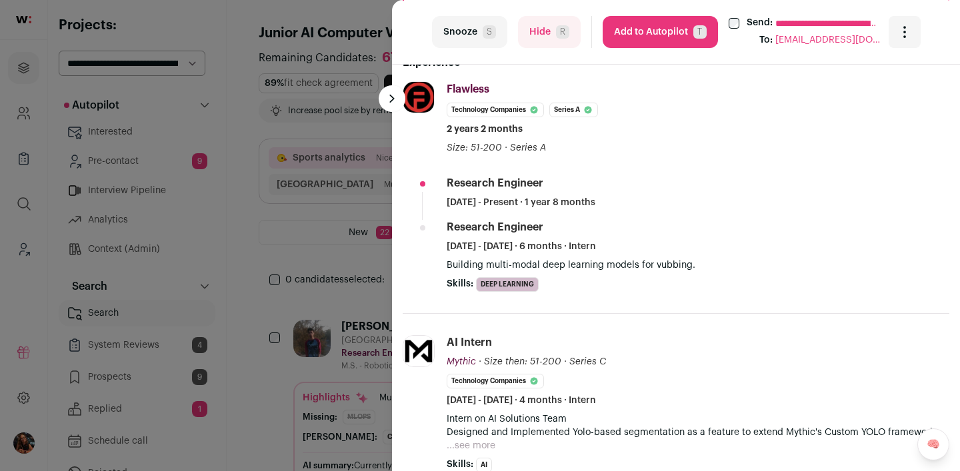
click at [473, 448] on button "...see more" at bounding box center [471, 445] width 49 height 13
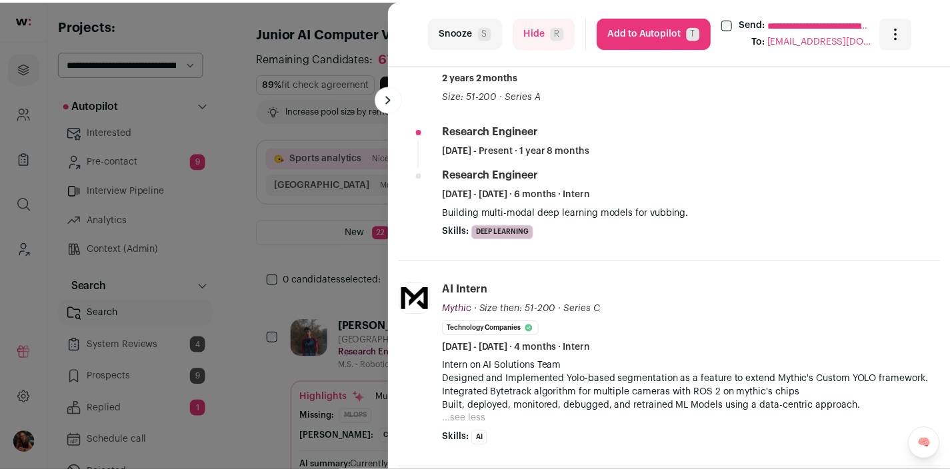
scroll to position [513, 0]
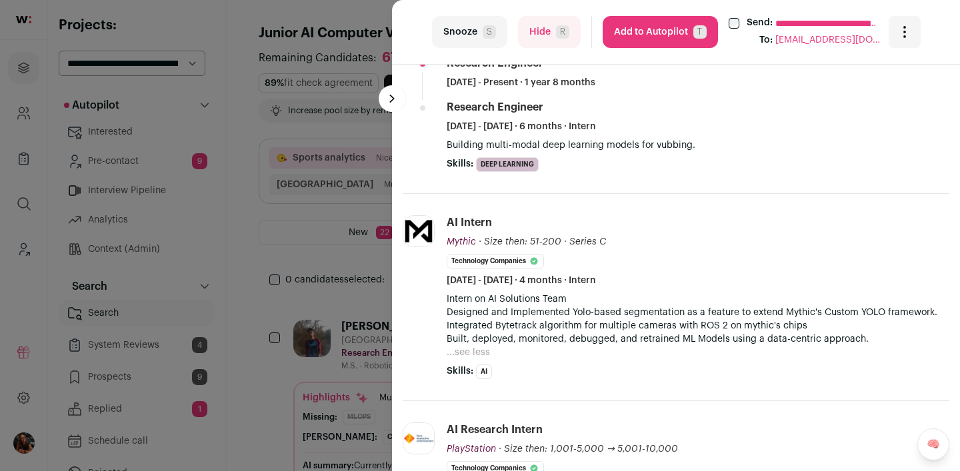
click at [278, 313] on div "**********" at bounding box center [480, 235] width 960 height 471
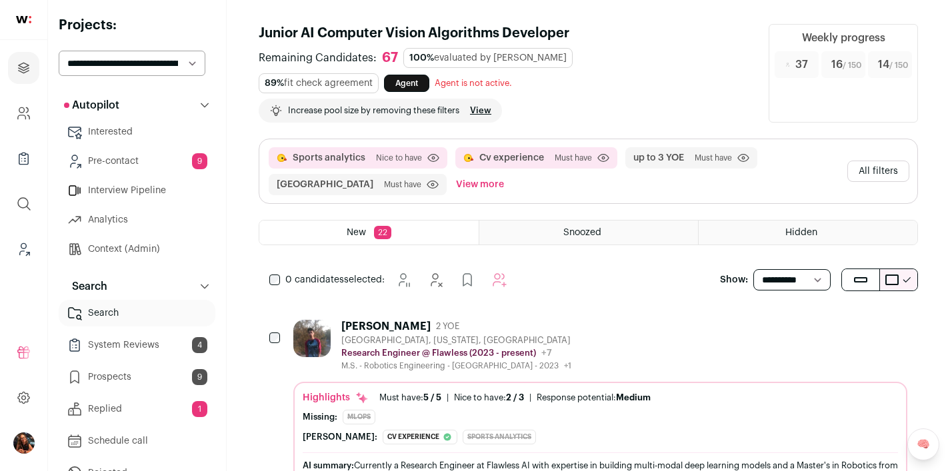
scroll to position [108, 0]
